Goal: Navigation & Orientation: Find specific page/section

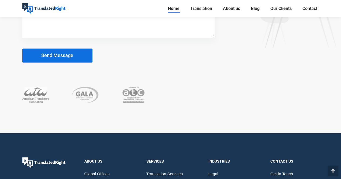
scroll to position [3498, 0]
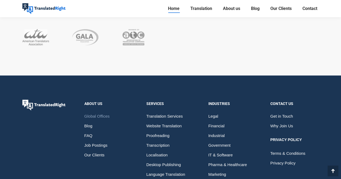
click at [101, 111] on span "Global Offices" at bounding box center [96, 116] width 25 height 10
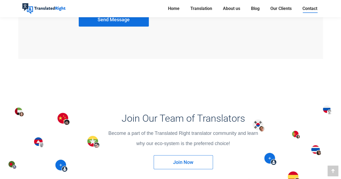
scroll to position [728, 0]
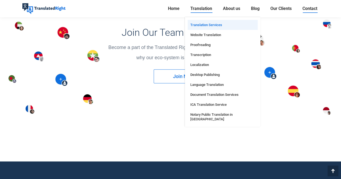
click at [217, 26] on span "Translation Services" at bounding box center [206, 25] width 32 height 5
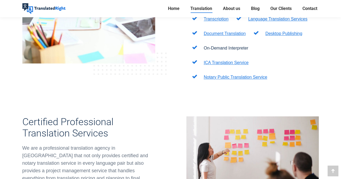
scroll to position [162, 0]
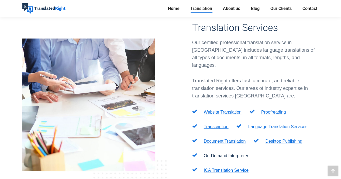
click at [278, 125] on link "Language Translation Services" at bounding box center [277, 127] width 59 height 5
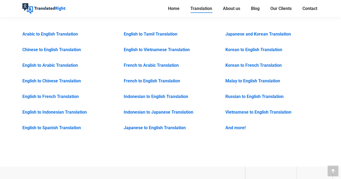
scroll to position [809, 0]
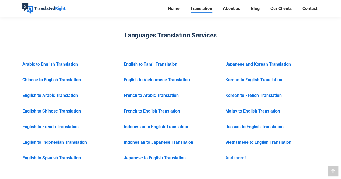
click at [238, 156] on link "And more!" at bounding box center [235, 158] width 20 height 5
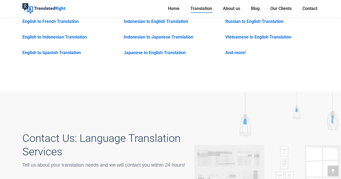
scroll to position [943, 0]
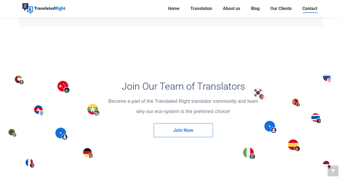
scroll to position [863, 0]
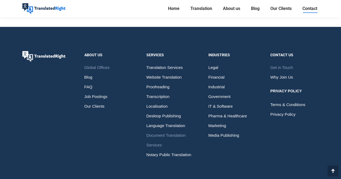
click at [174, 133] on span "Document Translation Services" at bounding box center [170, 140] width 49 height 19
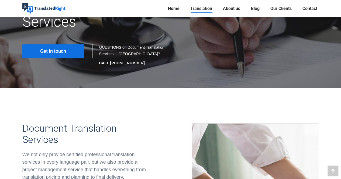
scroll to position [81, 0]
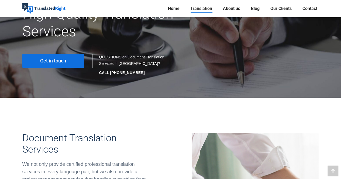
click at [71, 60] on link "Get in touch" at bounding box center [53, 61] width 62 height 14
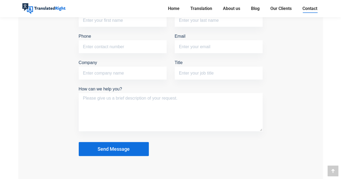
scroll to position [485, 0]
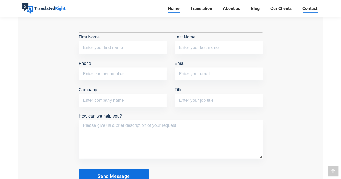
click at [174, 7] on span "Home" at bounding box center [174, 8] width 12 height 5
